Goal: Find specific page/section: Find specific page/section

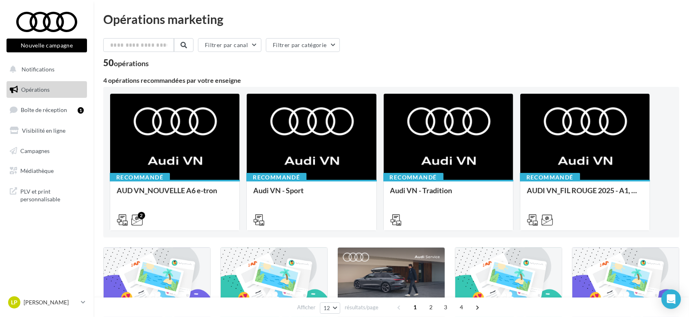
click at [40, 89] on span "Opérations" at bounding box center [35, 89] width 28 height 7
click at [20, 65] on button "Notifications" at bounding box center [45, 69] width 80 height 17
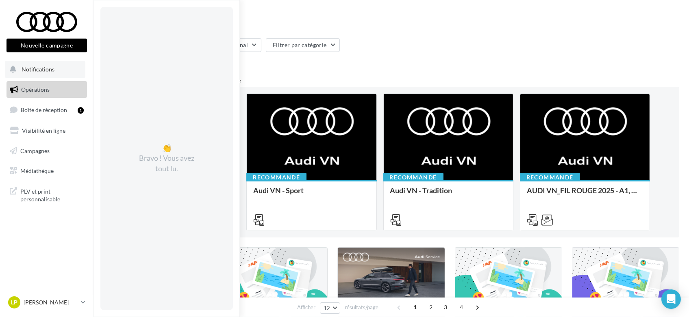
click at [36, 67] on span "Notifications" at bounding box center [38, 69] width 33 height 7
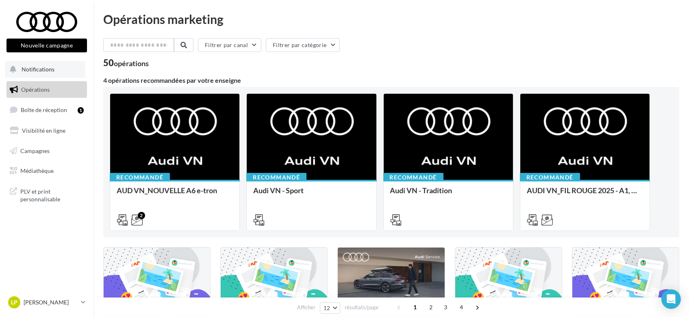
click at [41, 71] on span "Notifications" at bounding box center [38, 69] width 33 height 7
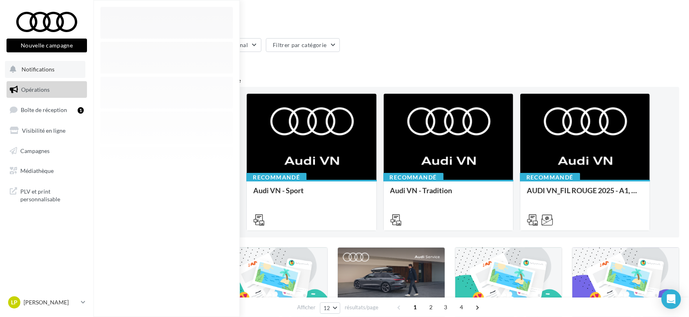
click at [40, 70] on span "Notifications" at bounding box center [38, 69] width 33 height 7
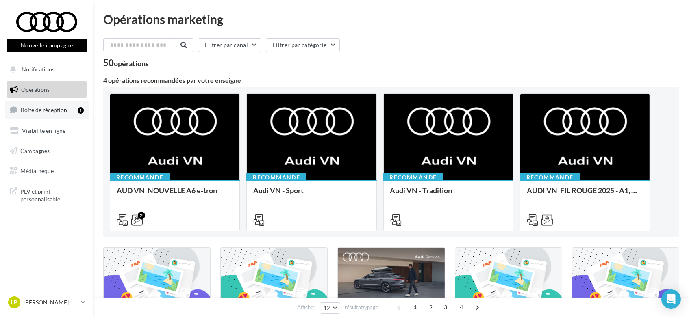
click at [36, 111] on span "Boîte de réception" at bounding box center [44, 109] width 46 height 7
click at [37, 69] on span "Notifications" at bounding box center [38, 69] width 33 height 7
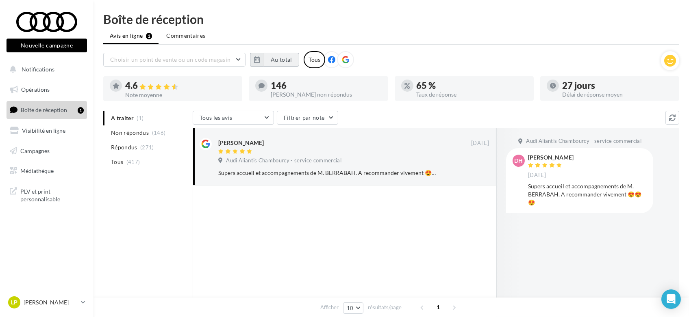
click at [276, 60] on button "Au total" at bounding box center [281, 60] width 35 height 14
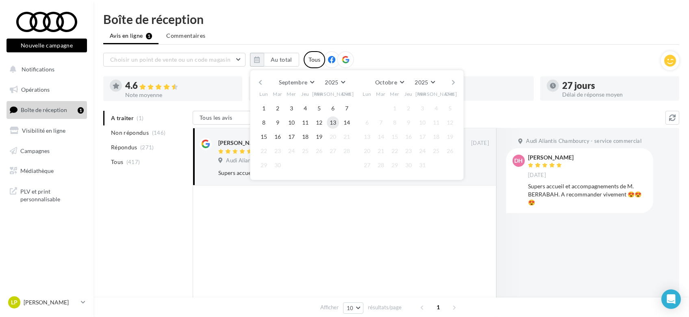
click at [332, 121] on button "13" at bounding box center [333, 123] width 12 height 12
click at [319, 138] on button "19" at bounding box center [319, 137] width 12 height 12
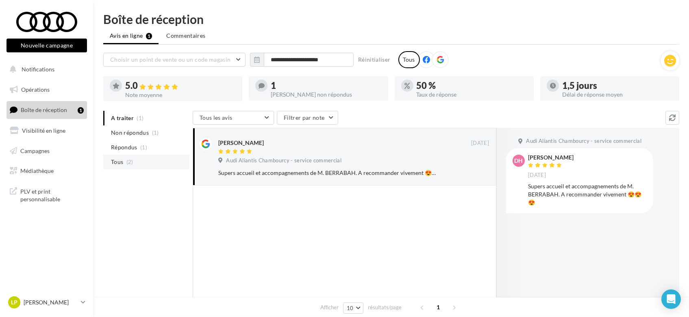
click at [117, 162] on span "Tous" at bounding box center [117, 162] width 12 height 8
